Goal: Information Seeking & Learning: Find specific fact

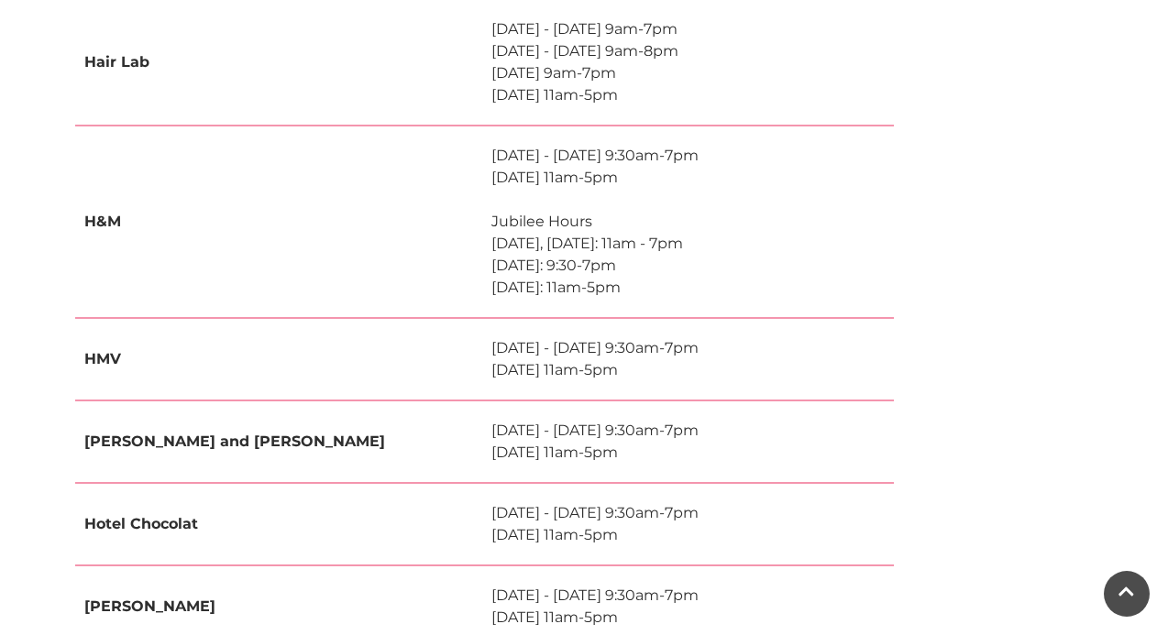
scroll to position [3696, 0]
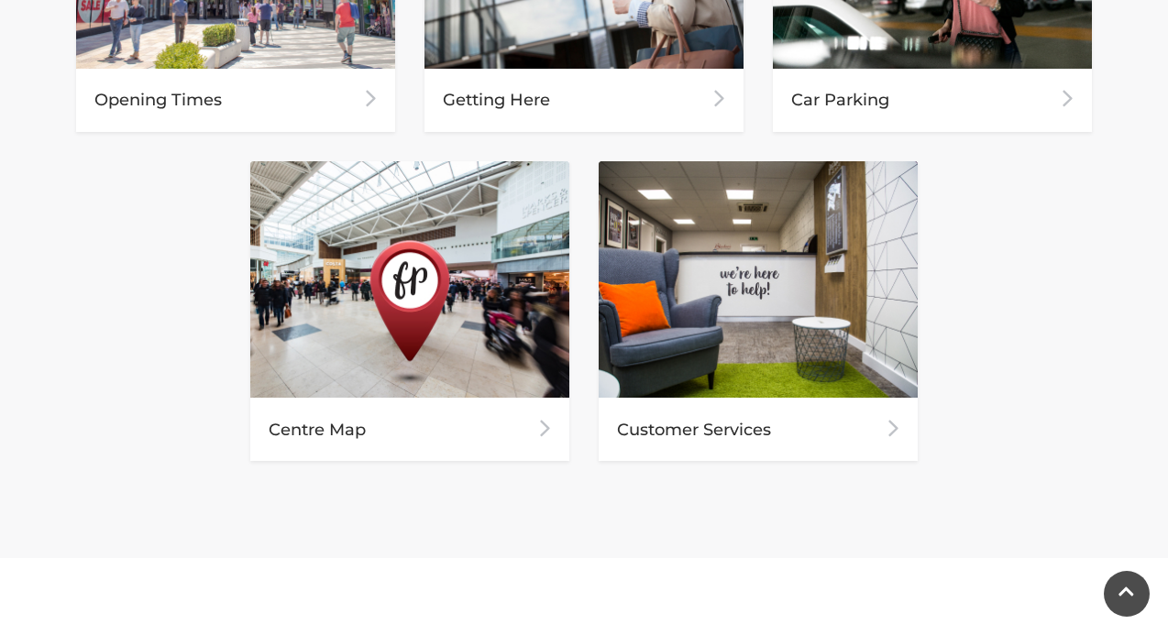
scroll to position [1004, 0]
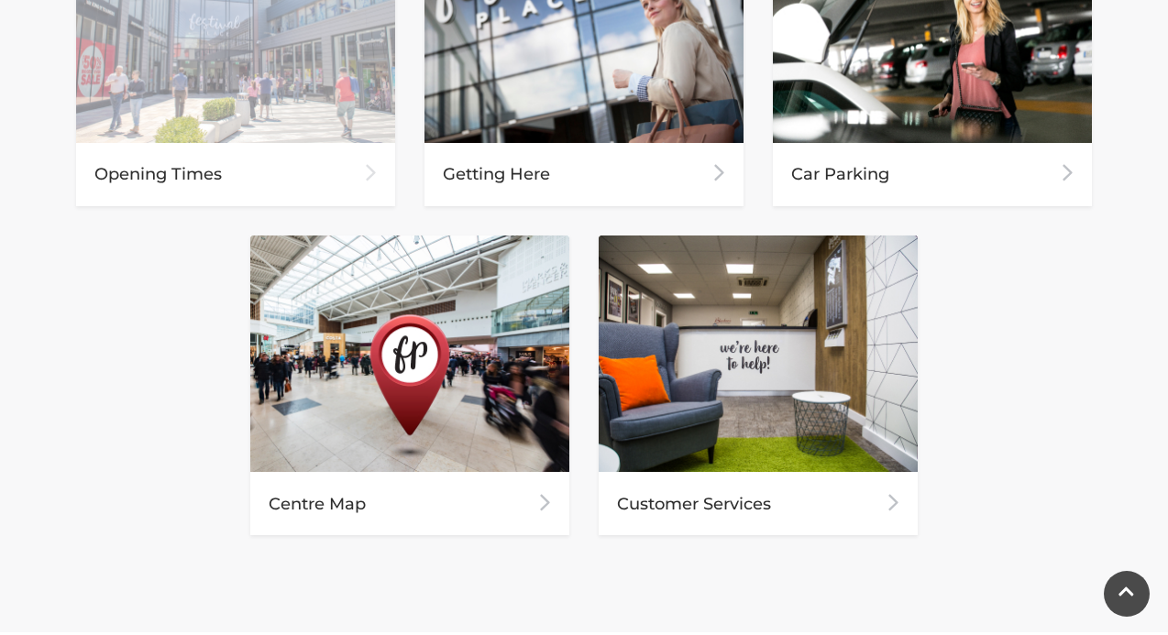
click at [318, 154] on div "Opening Times" at bounding box center [235, 174] width 319 height 63
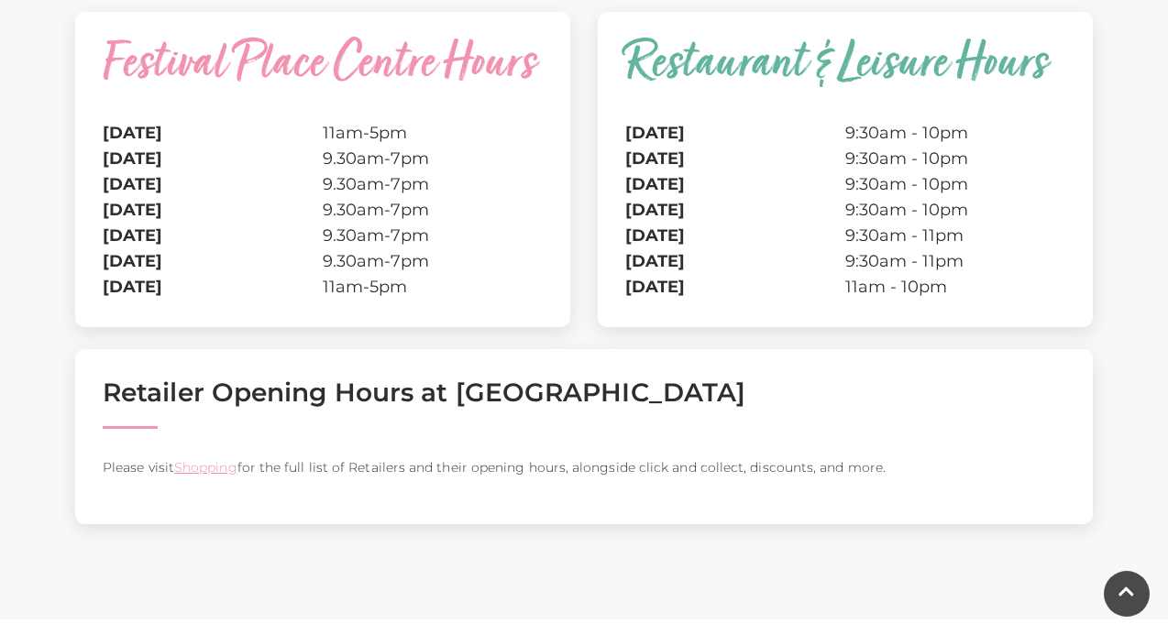
scroll to position [523, 0]
